Goal: Complete application form

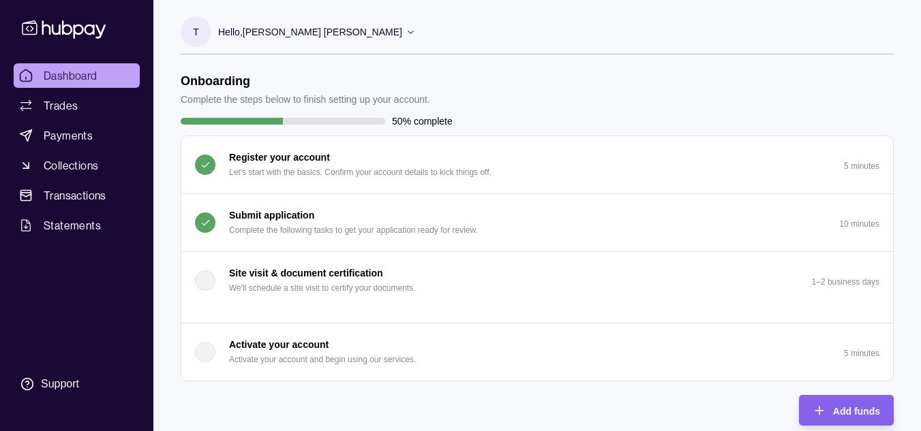
click at [278, 215] on p "Submit application" at bounding box center [271, 215] width 85 height 15
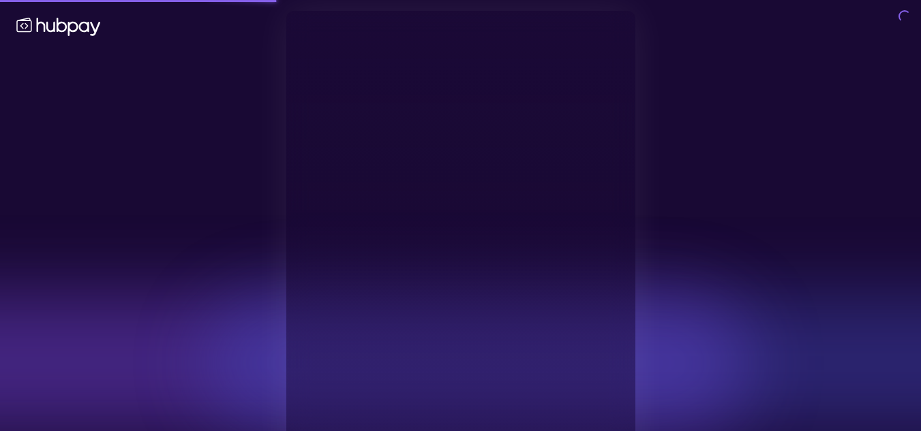
type input "**********"
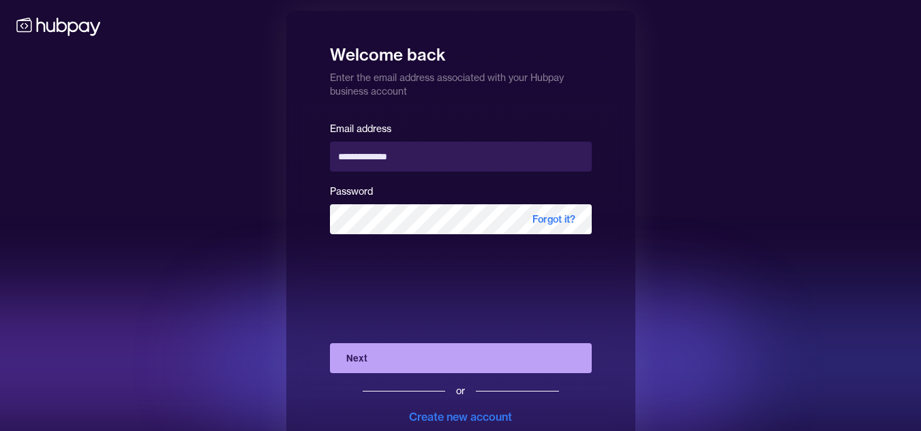
click at [410, 354] on button "Next" at bounding box center [461, 358] width 262 height 30
